Goal: Navigation & Orientation: Find specific page/section

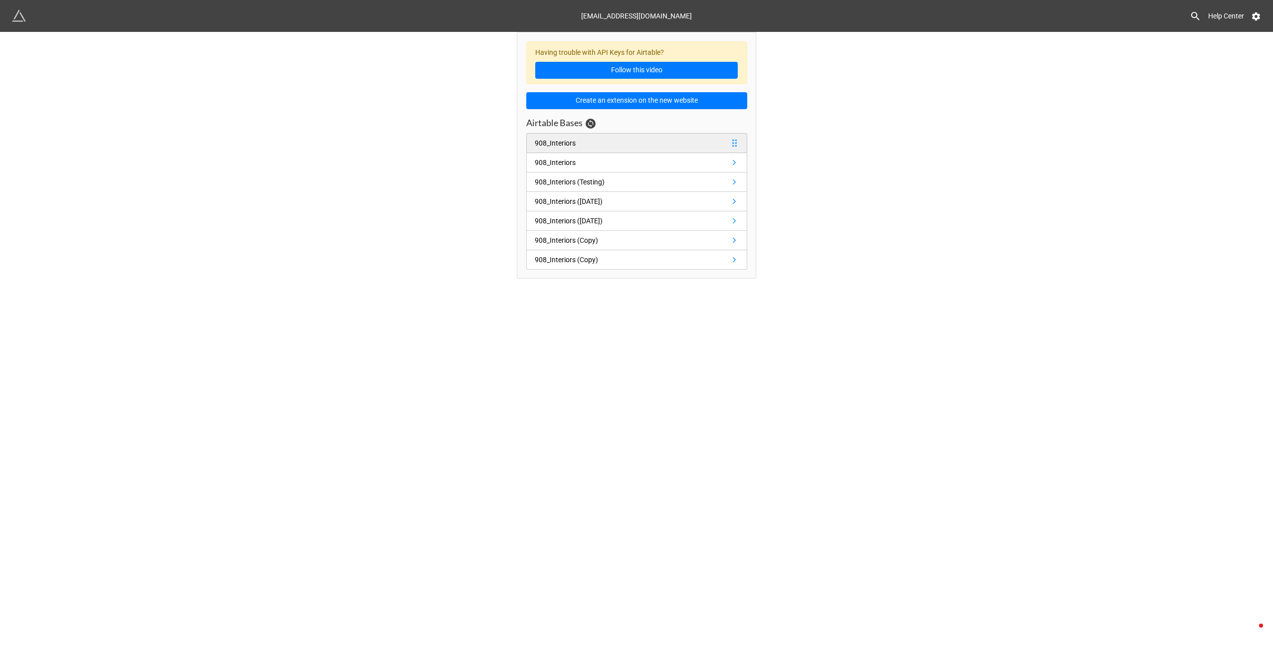
click at [728, 141] on link "908_Interiors" at bounding box center [636, 143] width 221 height 20
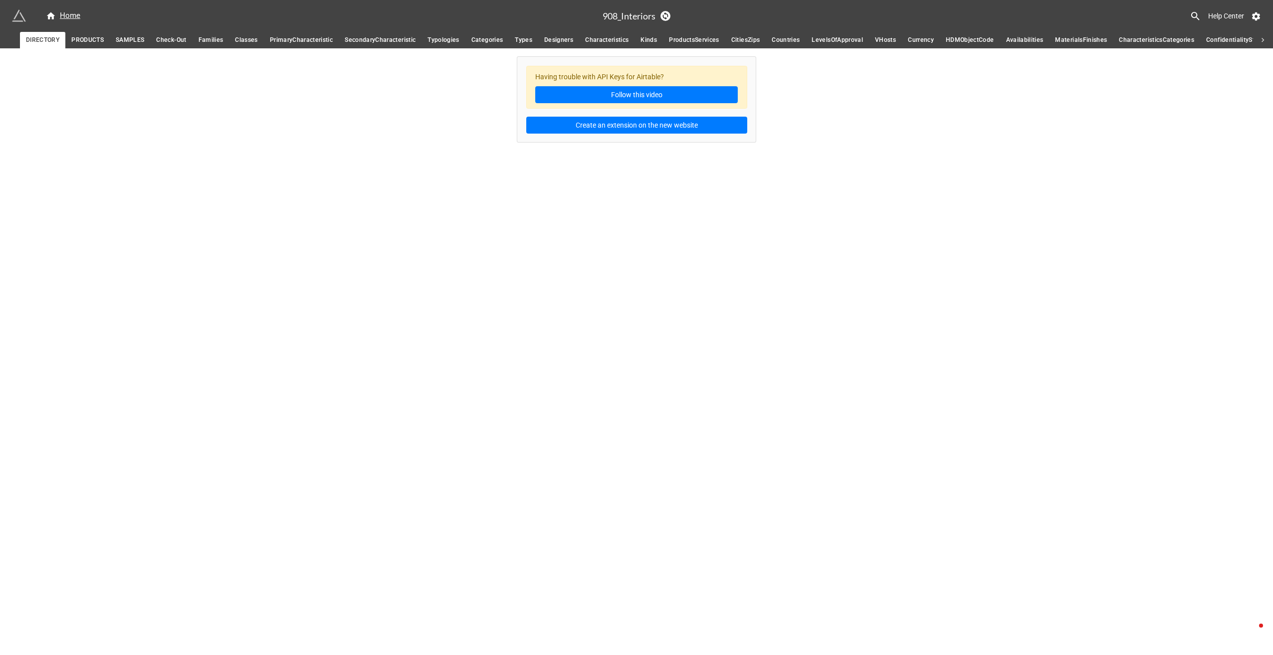
click at [82, 43] on span "PRODUCTS" at bounding box center [87, 40] width 32 height 10
click at [118, 44] on span "SAMPLES" at bounding box center [130, 40] width 28 height 10
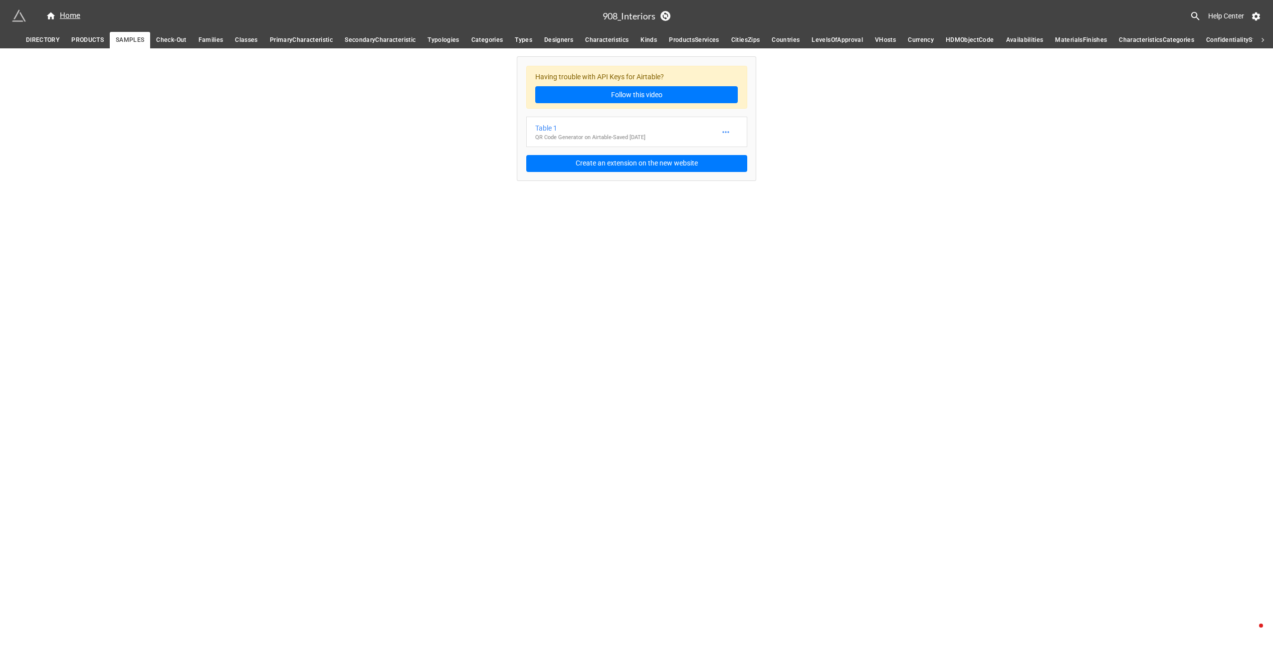
click at [52, 36] on span "DIRECTORY" at bounding box center [42, 40] width 33 height 10
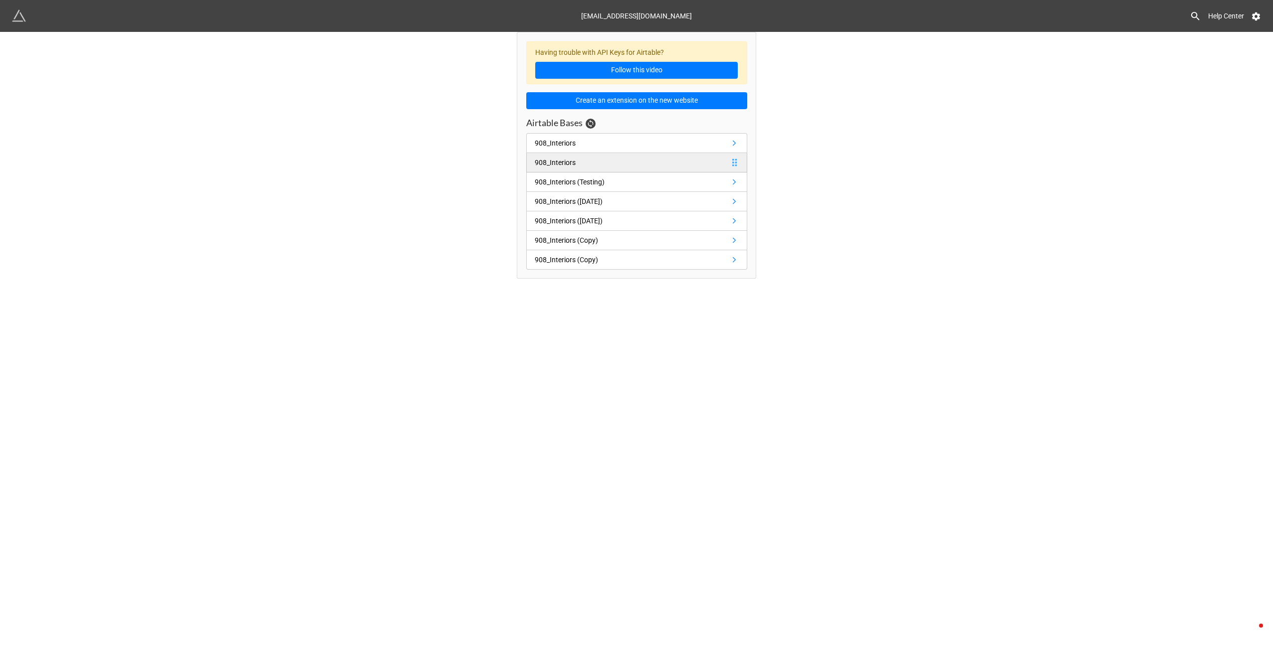
click at [628, 167] on link "908_Interiors" at bounding box center [636, 162] width 221 height 19
click at [565, 182] on div "908_Interiors (Testing)" at bounding box center [570, 182] width 70 height 11
click at [602, 200] on div "908_Interiors ([DATE])" at bounding box center [569, 201] width 68 height 11
